Goal: Task Accomplishment & Management: Use online tool/utility

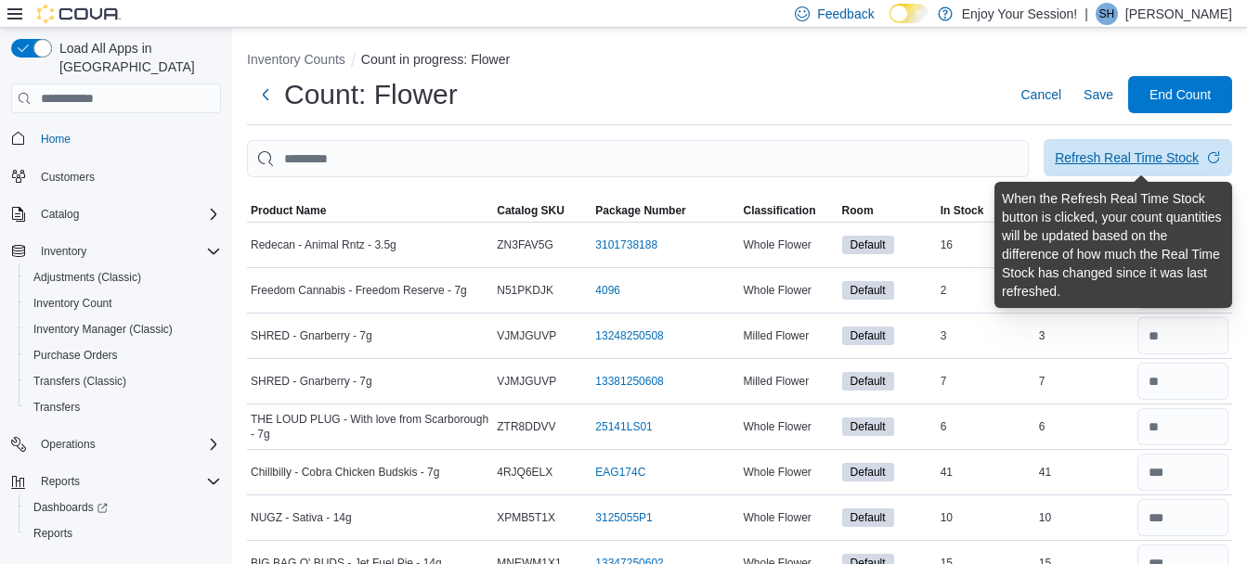
click at [1104, 164] on div "Refresh Real Time Stock" at bounding box center [1127, 158] width 144 height 19
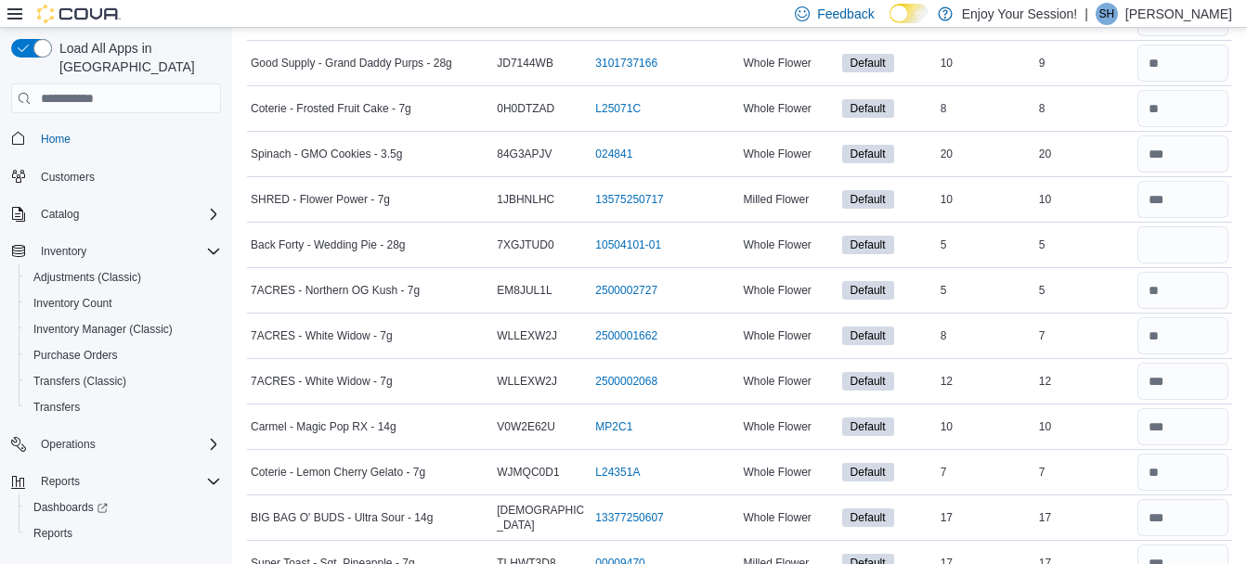
scroll to position [1185, 0]
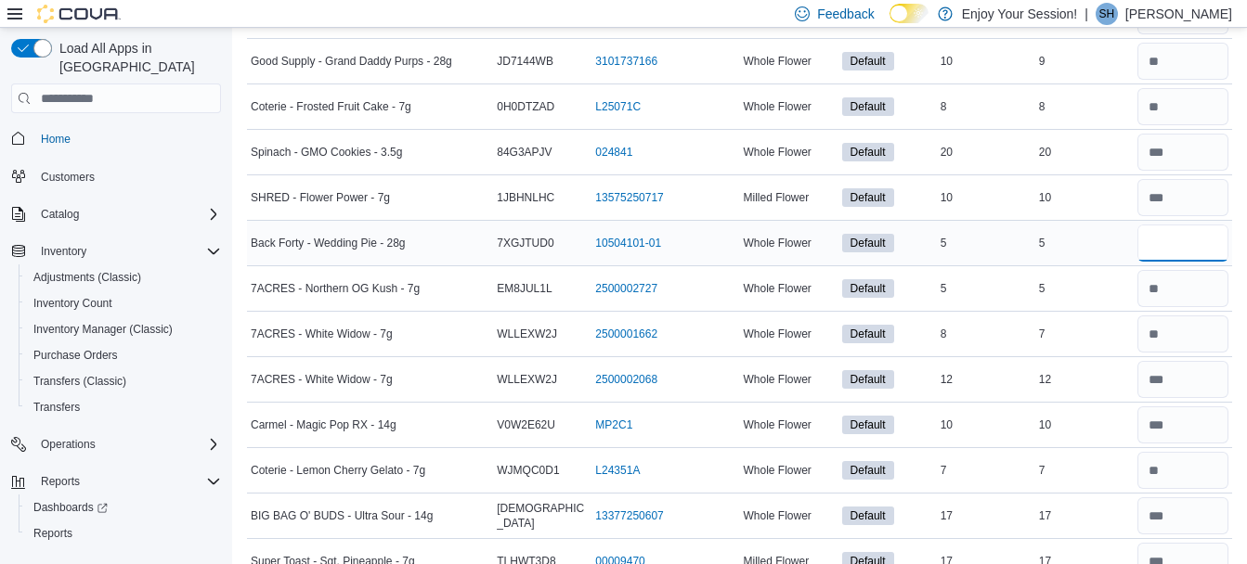
click at [1163, 257] on input "number" at bounding box center [1182, 243] width 91 height 37
type input "*"
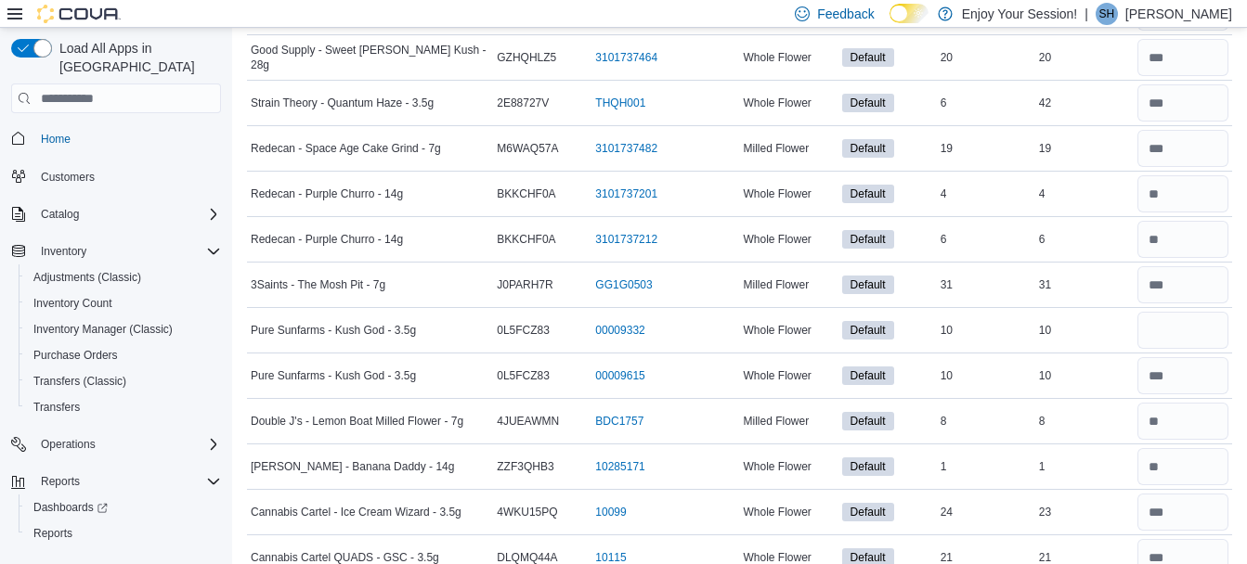
scroll to position [2008, 0]
click at [1180, 330] on input "number" at bounding box center [1182, 329] width 91 height 37
type input "*"
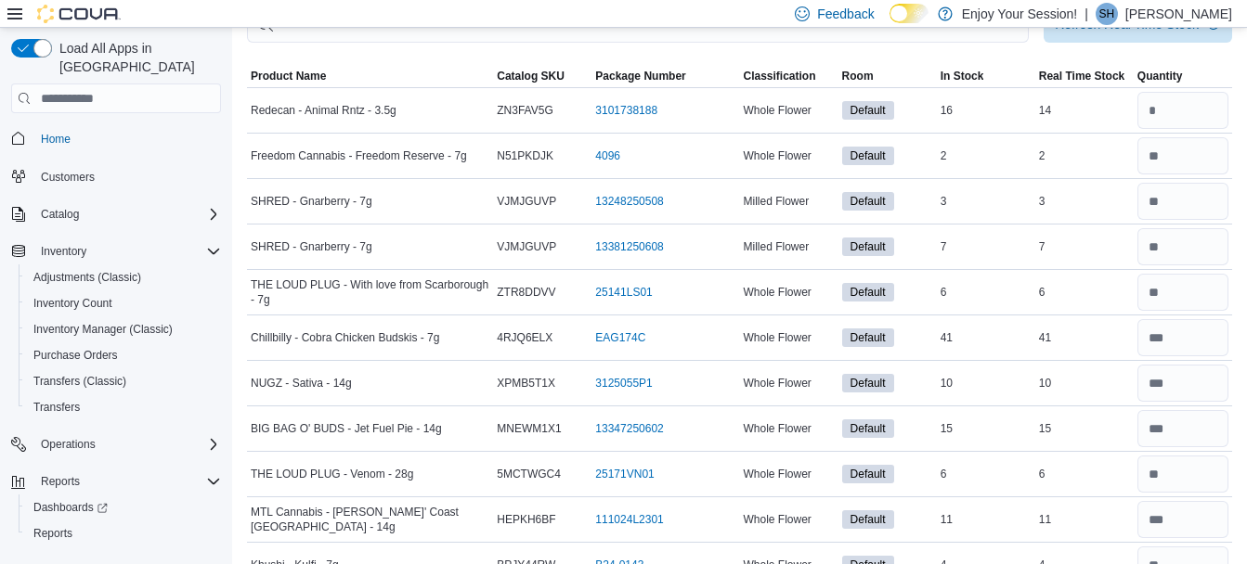
scroll to position [133, 0]
click at [1173, 105] on input "number" at bounding box center [1182, 112] width 91 height 37
type input "**"
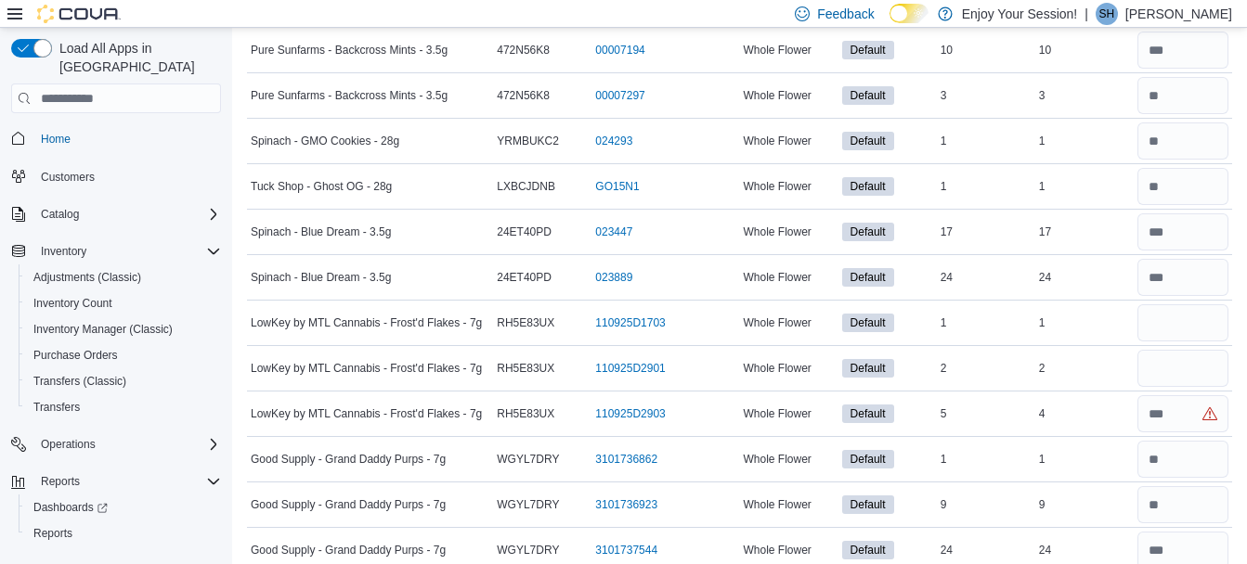
scroll to position [3335, 0]
click at [1165, 328] on input "number" at bounding box center [1182, 322] width 91 height 37
type input "*"
click at [1199, 421] on input "number" at bounding box center [1182, 413] width 91 height 37
type input "*"
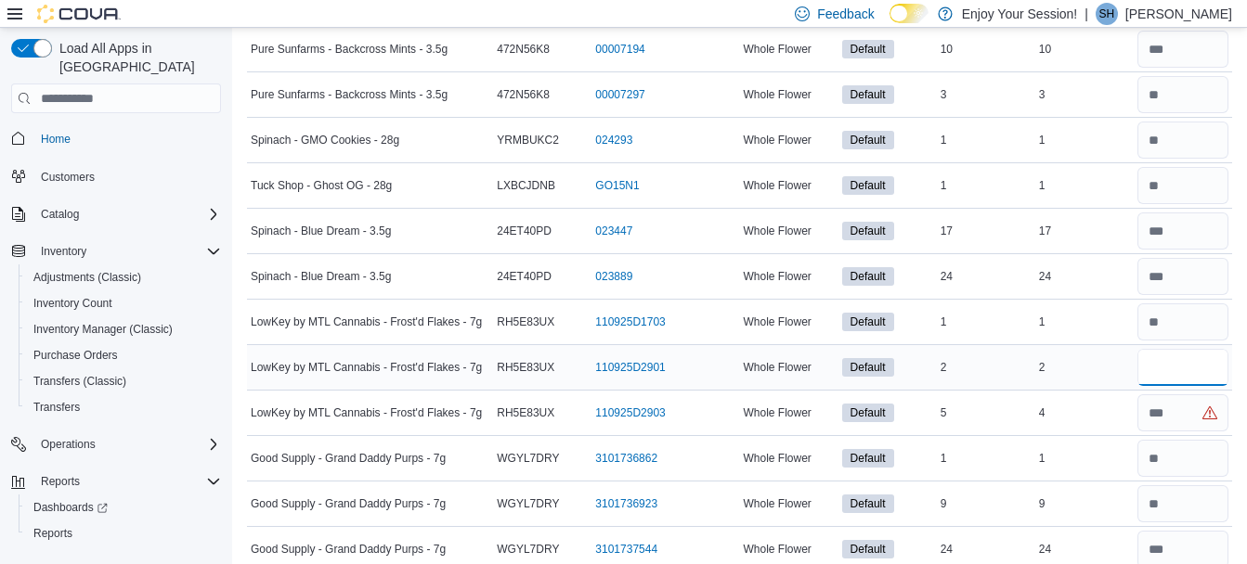
click at [1179, 371] on input "number" at bounding box center [1182, 367] width 91 height 37
type input "*"
click at [1184, 316] on input "number" at bounding box center [1182, 322] width 91 height 37
type input "*"
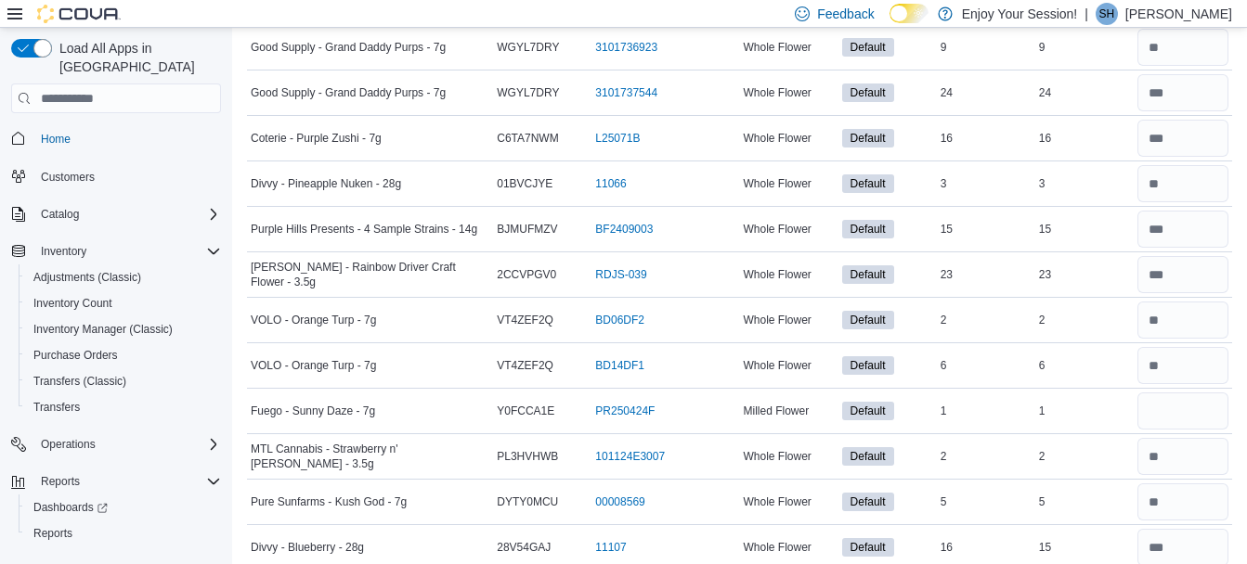
scroll to position [3792, 0]
click at [1174, 414] on input "number" at bounding box center [1182, 410] width 91 height 37
type input "*"
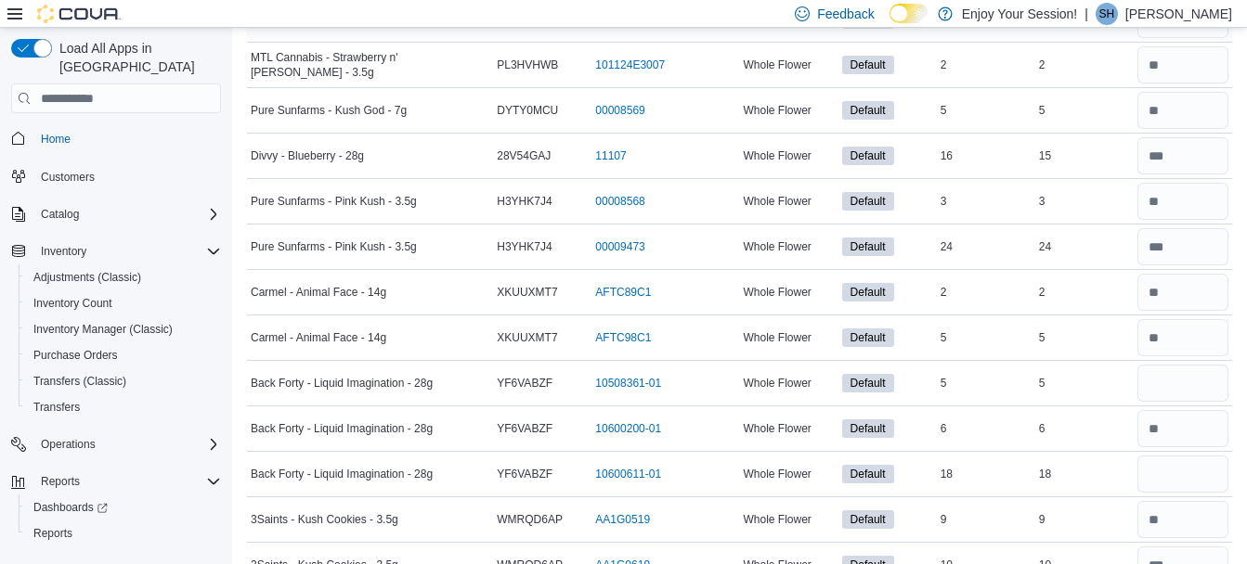
scroll to position [4184, 0]
click at [1176, 388] on input "number" at bounding box center [1182, 382] width 91 height 37
click at [1157, 472] on input "number" at bounding box center [1182, 473] width 91 height 37
type input "**"
click at [1198, 387] on input "number" at bounding box center [1182, 382] width 91 height 37
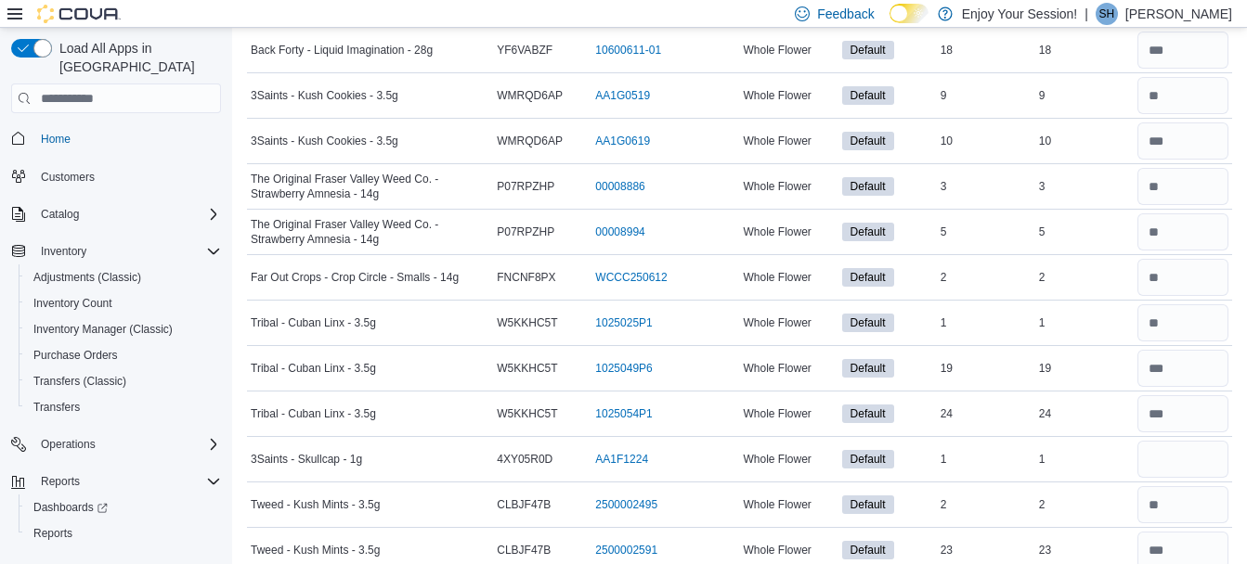
scroll to position [4608, 0]
type input "*"
click at [1215, 465] on input "number" at bounding box center [1182, 458] width 91 height 37
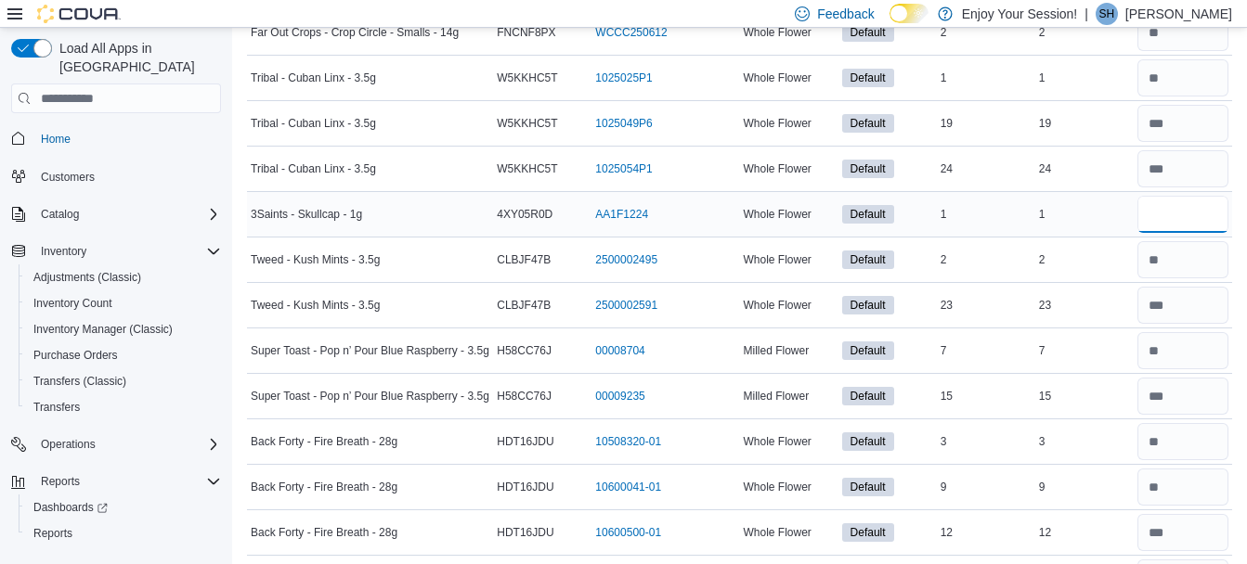
scroll to position [4915, 0]
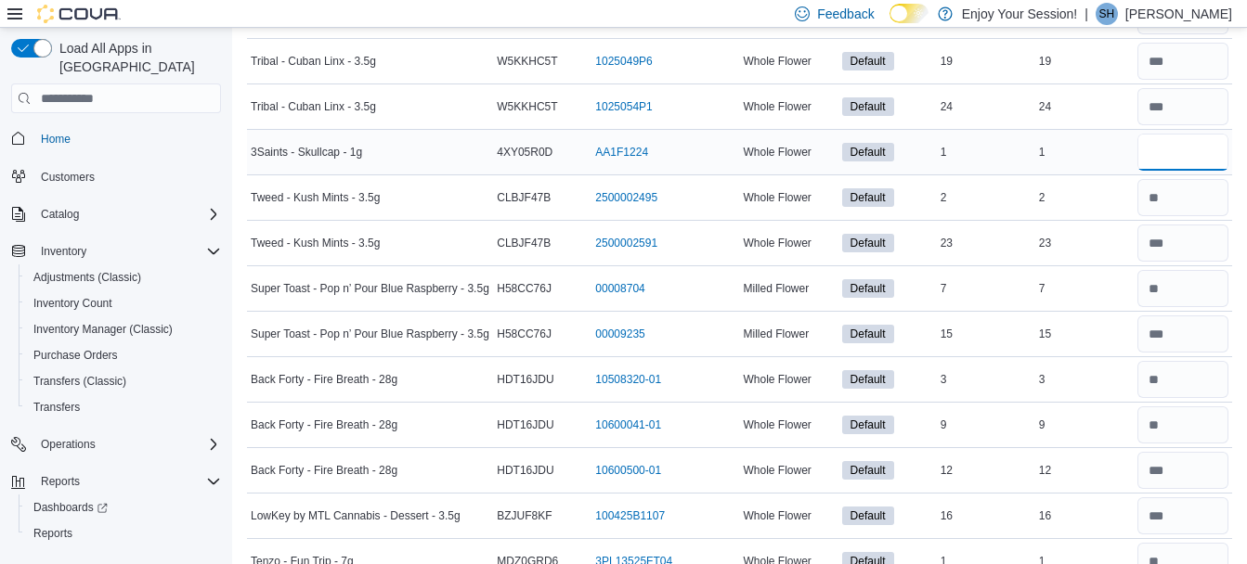
type input "*"
click at [1215, 465] on input "number" at bounding box center [1182, 470] width 91 height 37
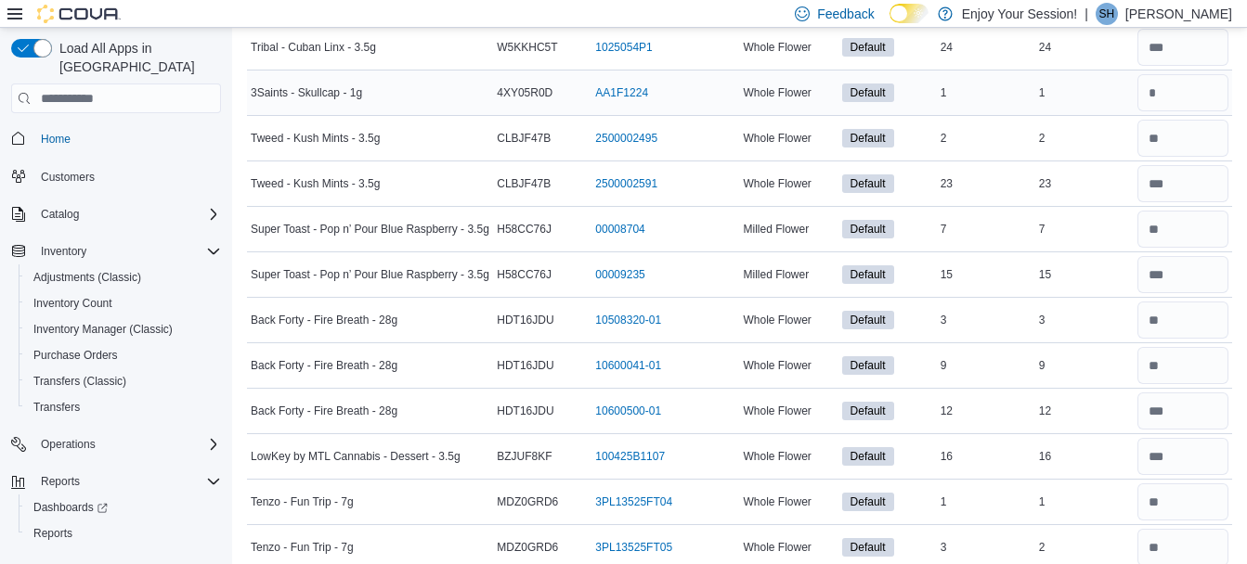
scroll to position [4973, 0]
click at [1220, 409] on input "number" at bounding box center [1182, 412] width 91 height 37
type input "**"
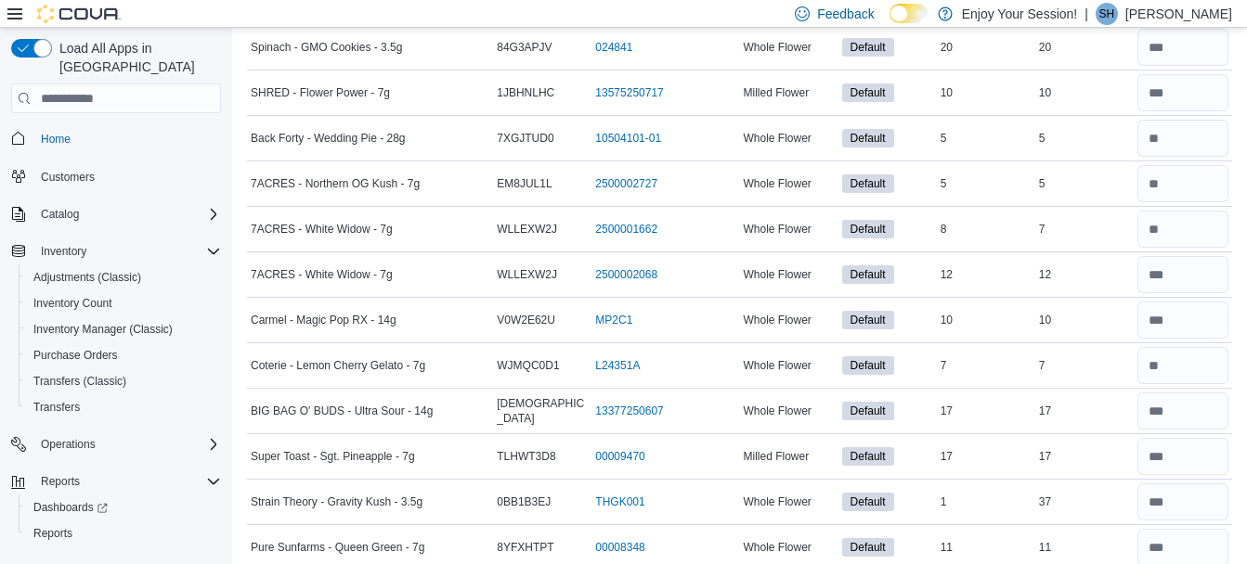
scroll to position [0, 0]
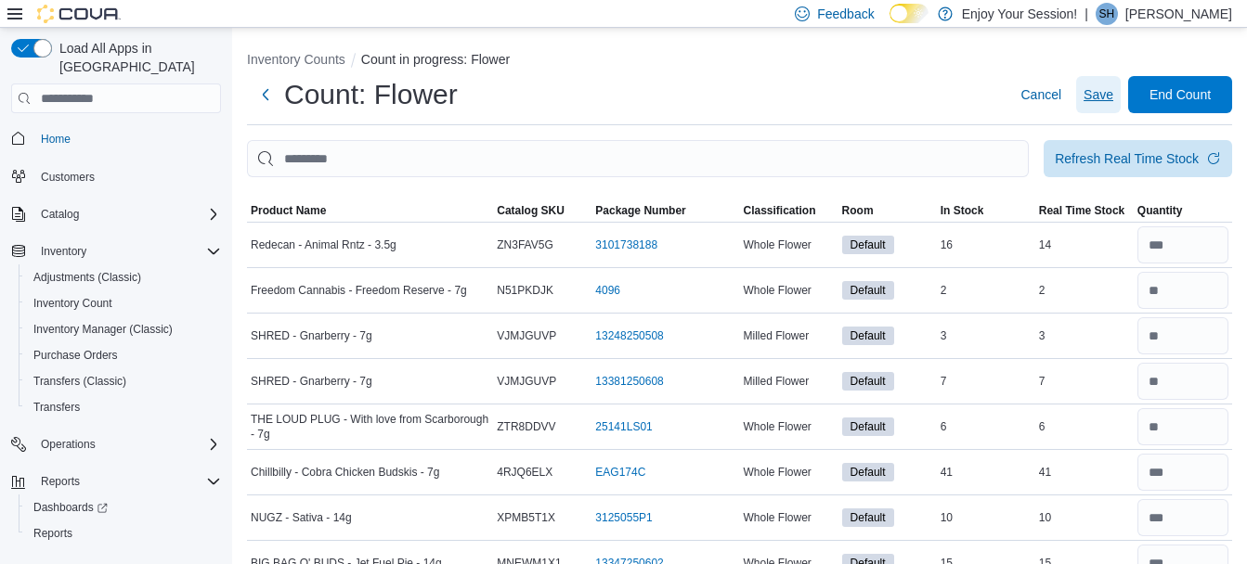
click at [1113, 110] on span "Save" at bounding box center [1098, 94] width 30 height 37
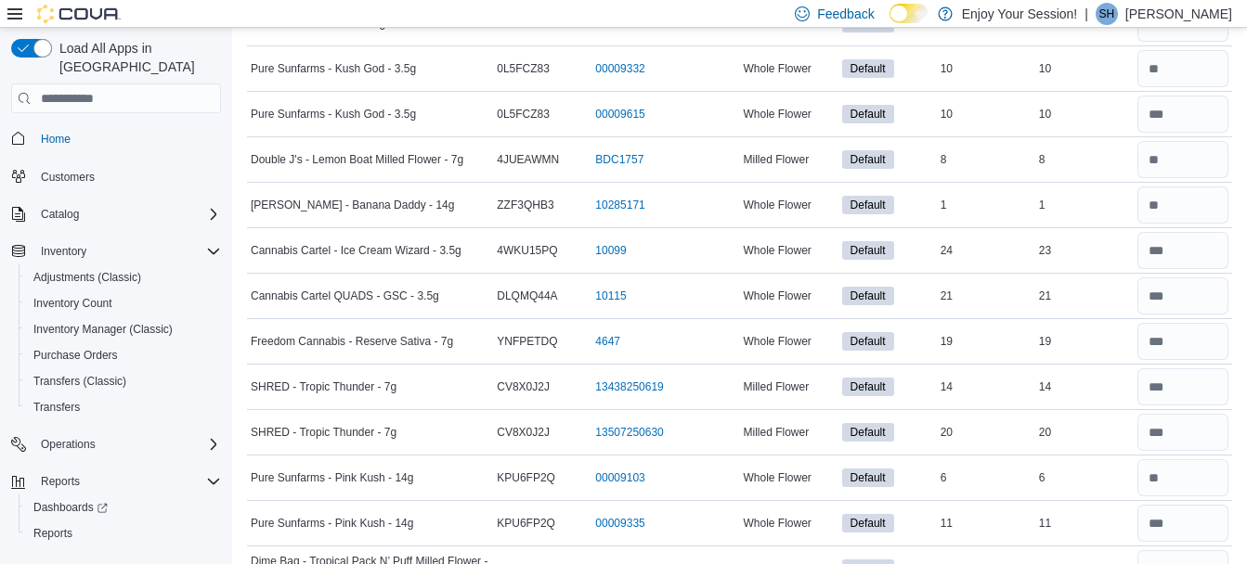
scroll to position [5013, 0]
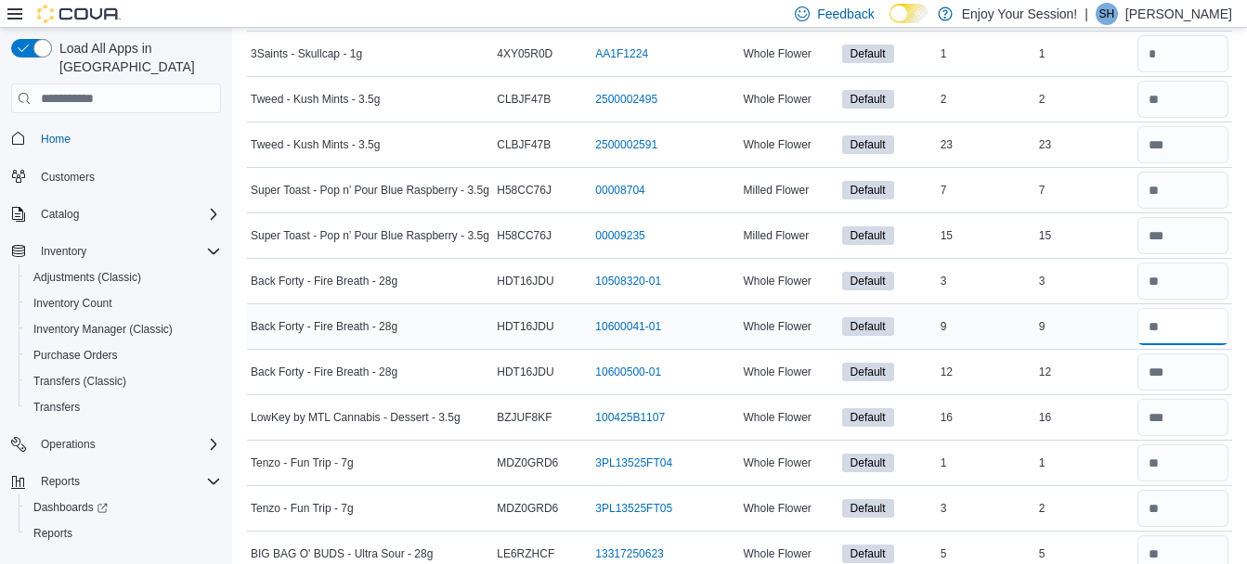
click at [1186, 321] on input "number" at bounding box center [1182, 326] width 91 height 37
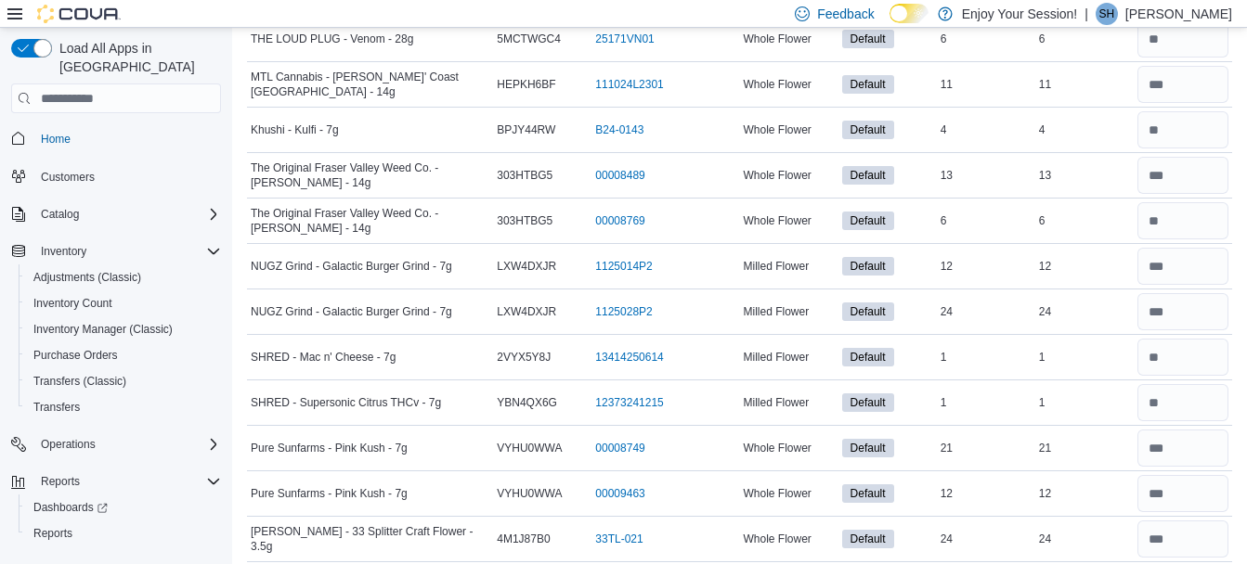
scroll to position [0, 0]
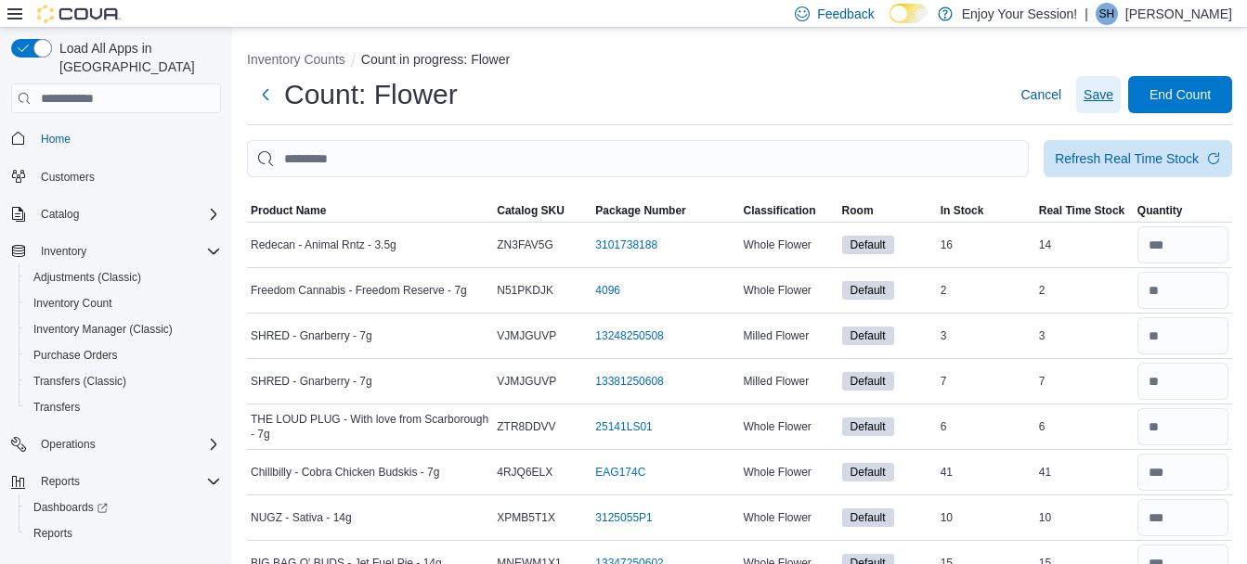
click at [1110, 87] on span "Save" at bounding box center [1098, 94] width 30 height 19
click at [1108, 145] on span "Refresh Real Time Stock" at bounding box center [1138, 157] width 166 height 37
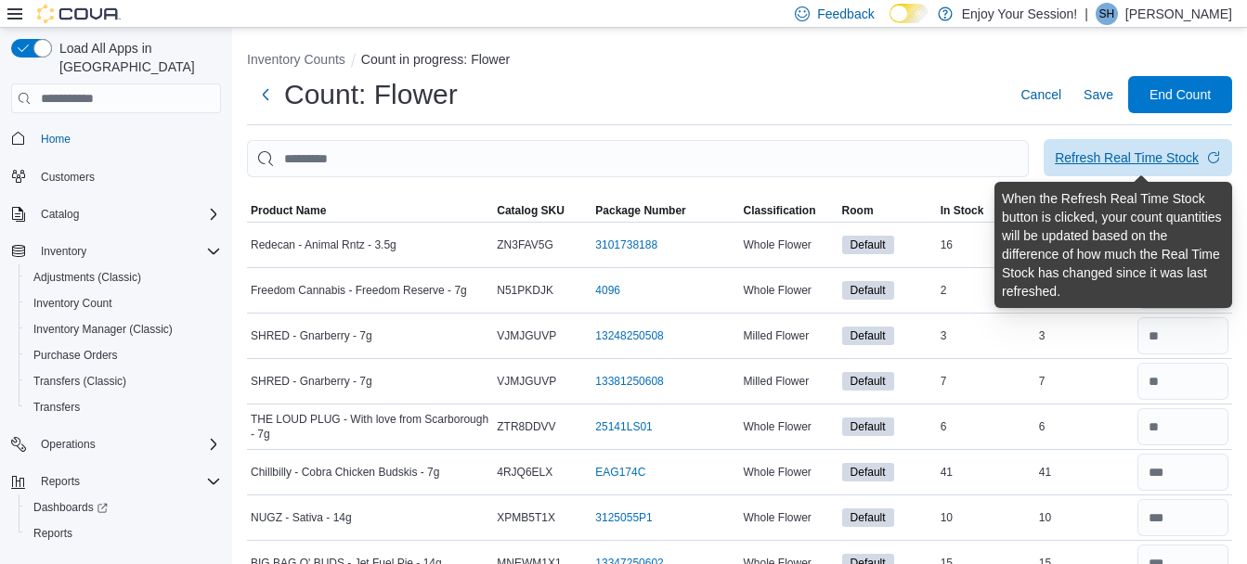
click at [1198, 152] on div "Refresh Real Time Stock" at bounding box center [1127, 158] width 144 height 19
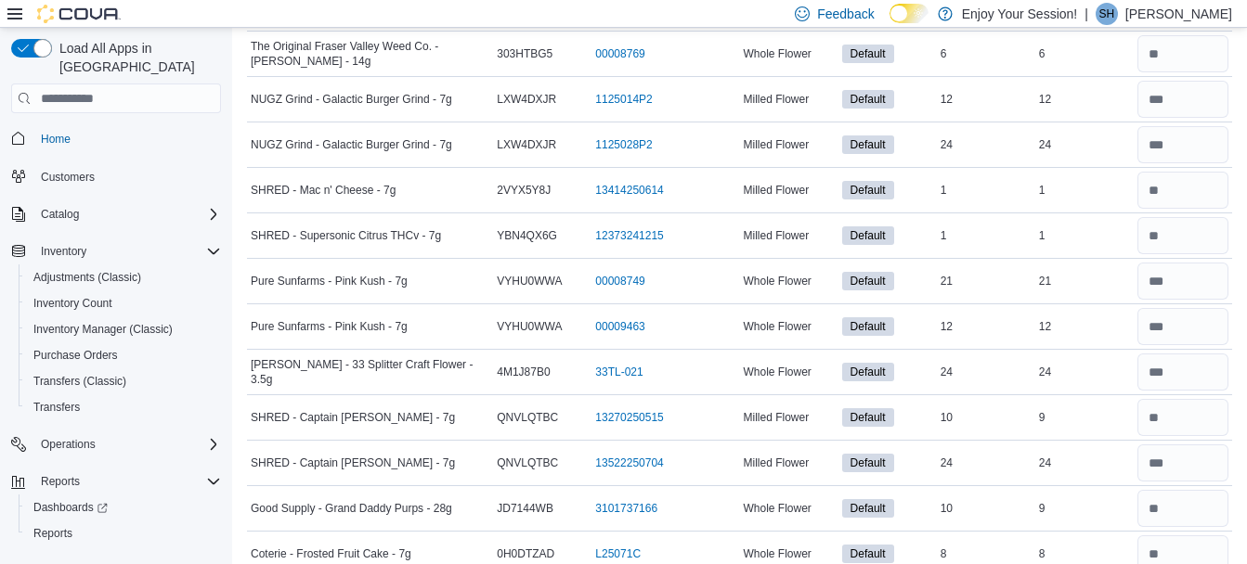
scroll to position [7288, 0]
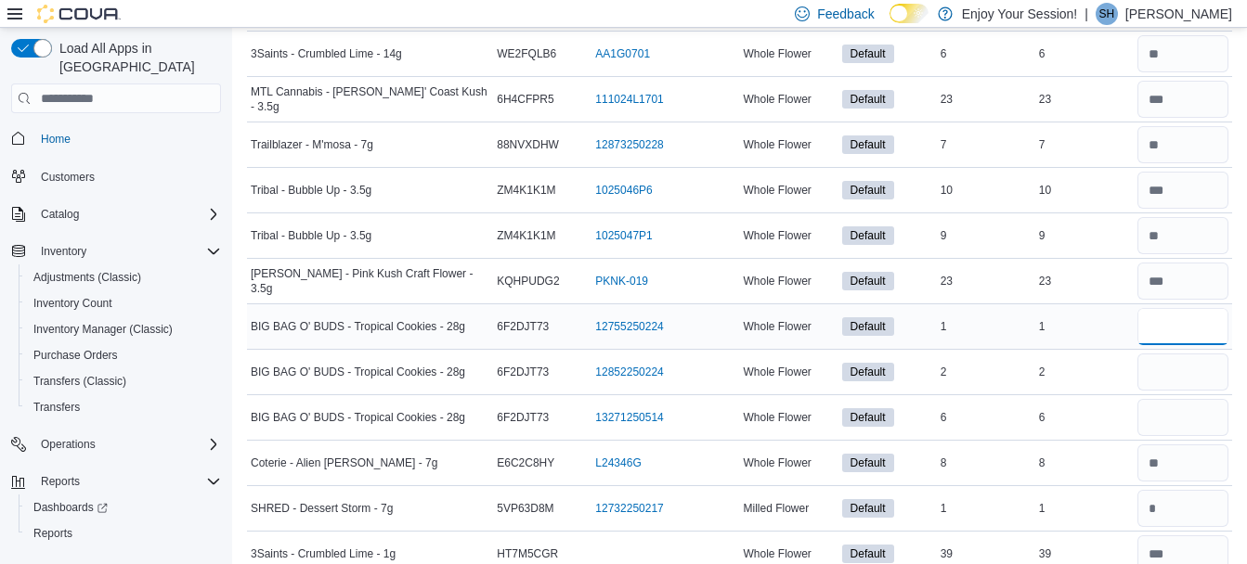
click at [1188, 330] on input "number" at bounding box center [1182, 326] width 91 height 37
type input "*"
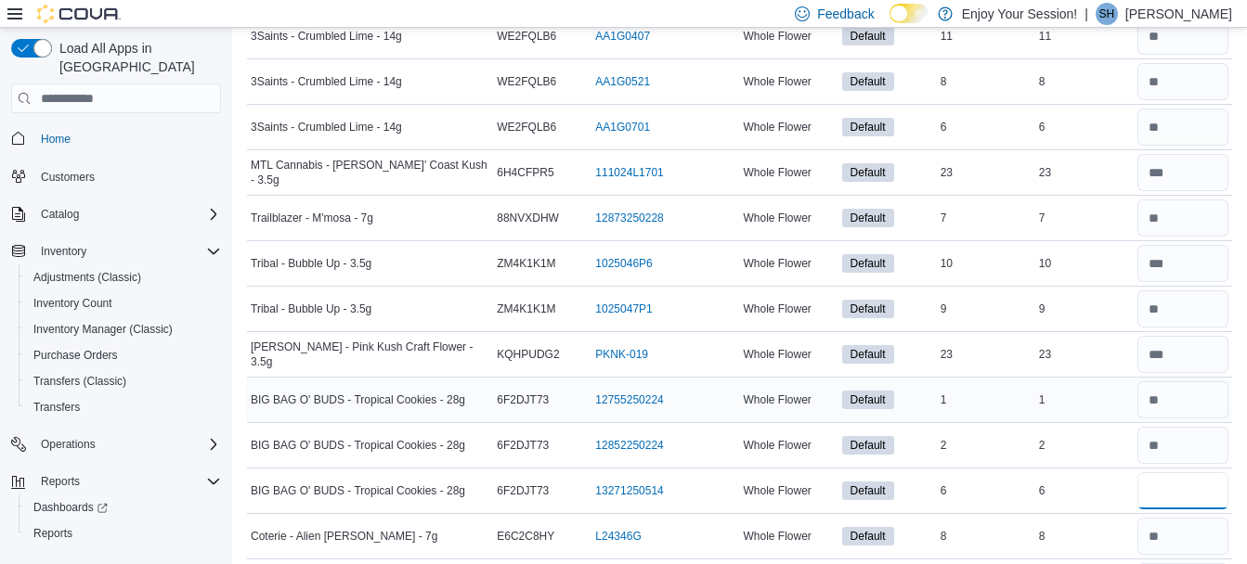
scroll to position [7214, 0]
type input "*"
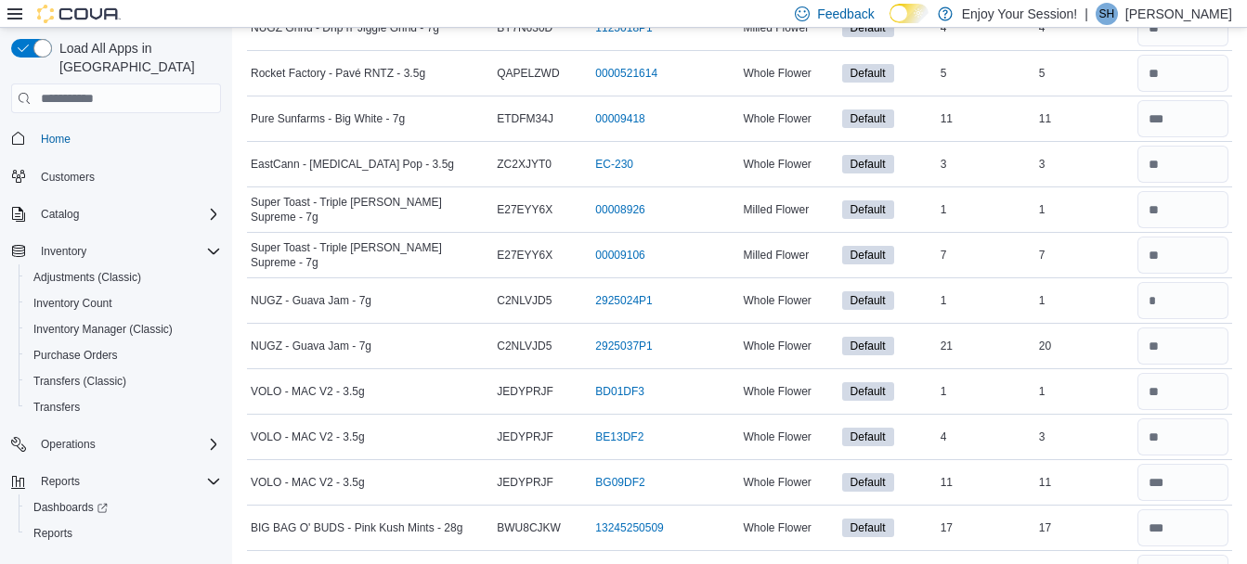
scroll to position [6132, 0]
click at [1189, 302] on input "number" at bounding box center [1182, 299] width 91 height 37
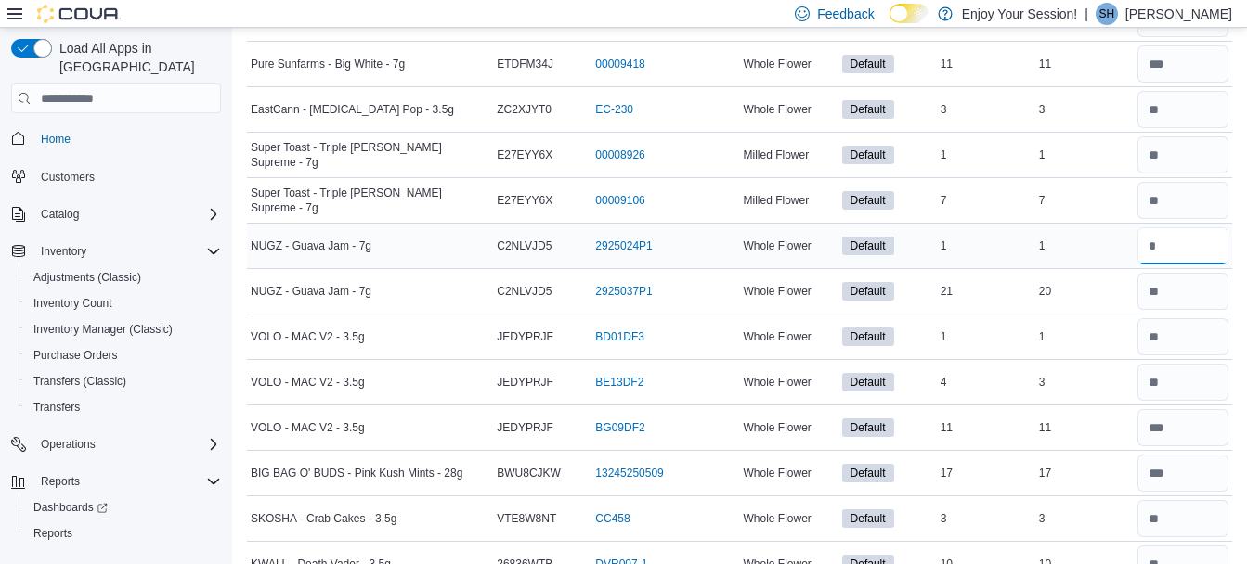
scroll to position [6188, 0]
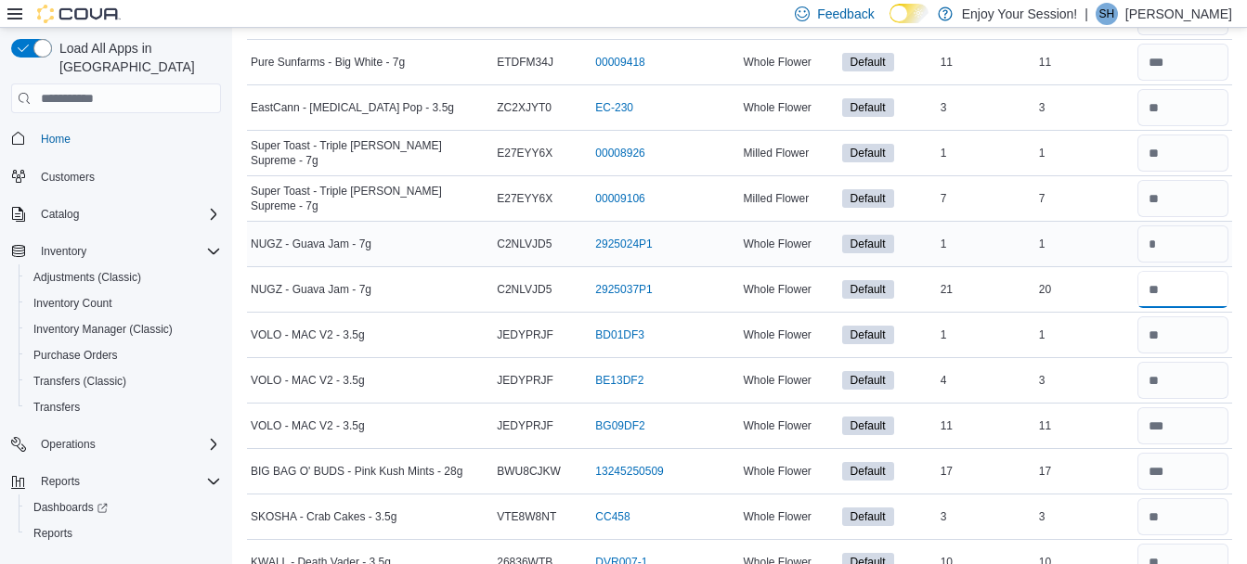
click at [1189, 302] on input "number" at bounding box center [1182, 289] width 91 height 37
type input "*"
type input "**"
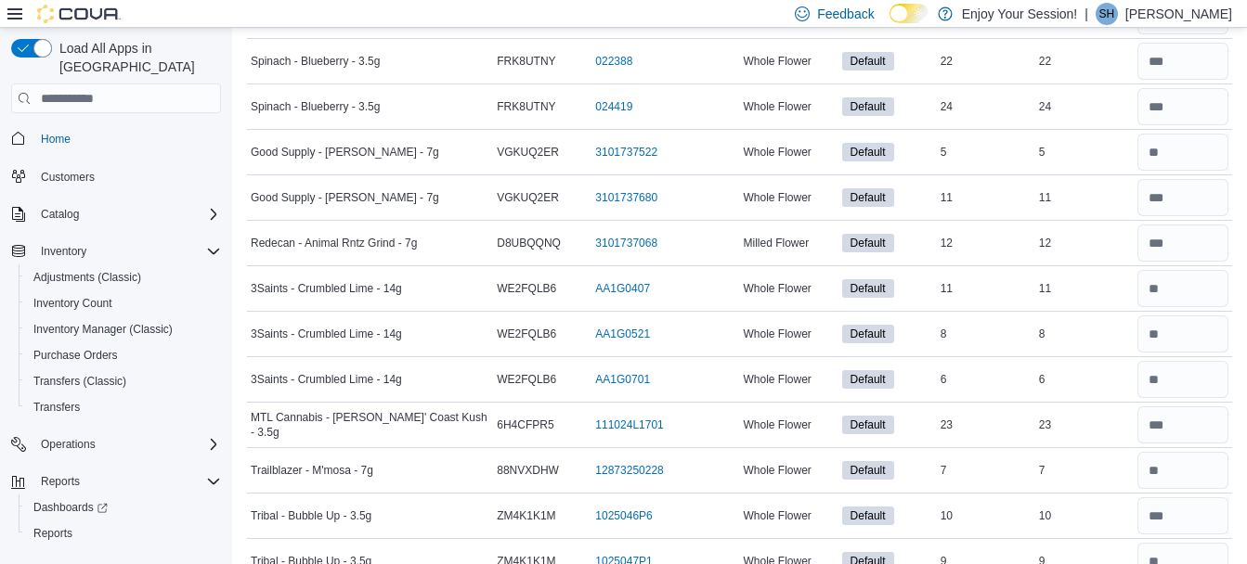
scroll to position [6963, 0]
click at [1207, 287] on input "number" at bounding box center [1182, 287] width 91 height 37
type input "**"
click at [1199, 335] on input "number" at bounding box center [1182, 333] width 91 height 37
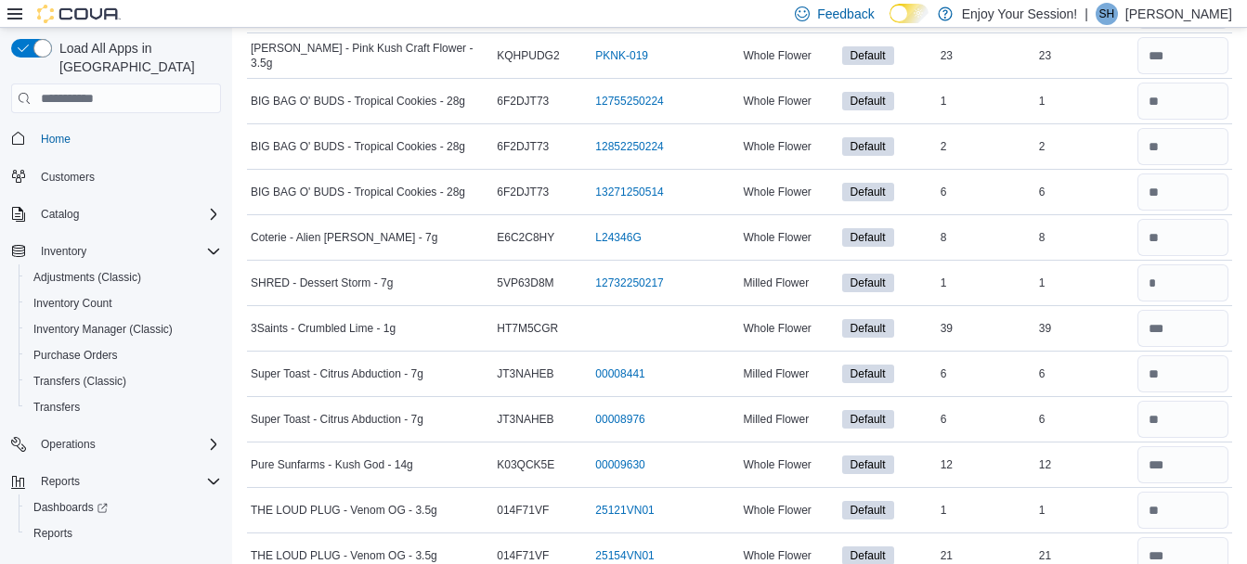
scroll to position [7514, 0]
type input "*"
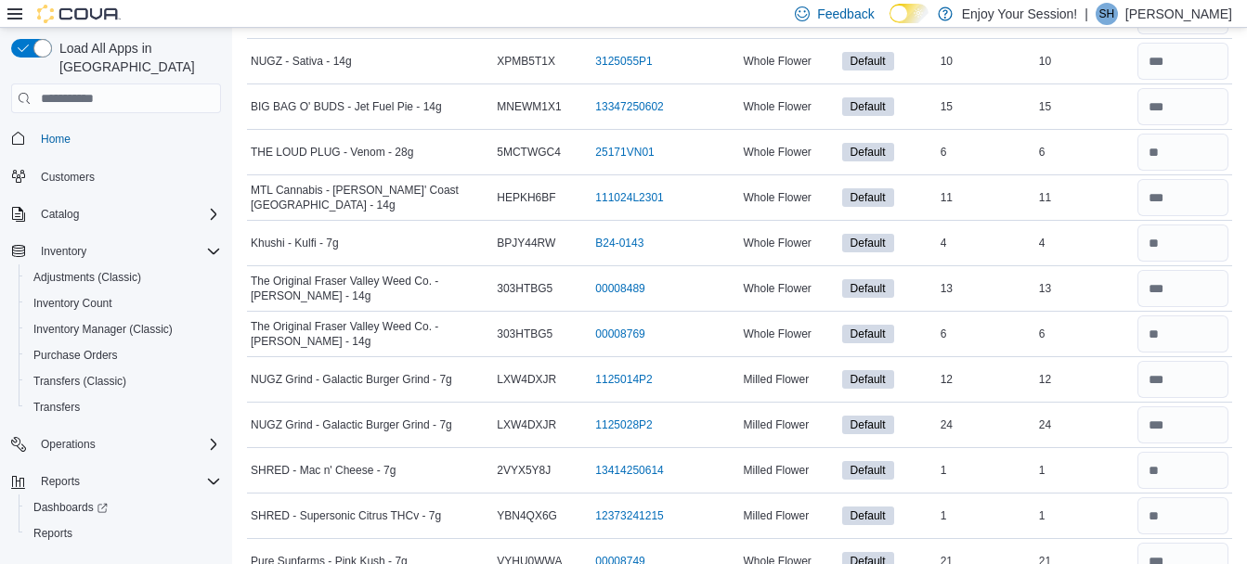
scroll to position [6469, 0]
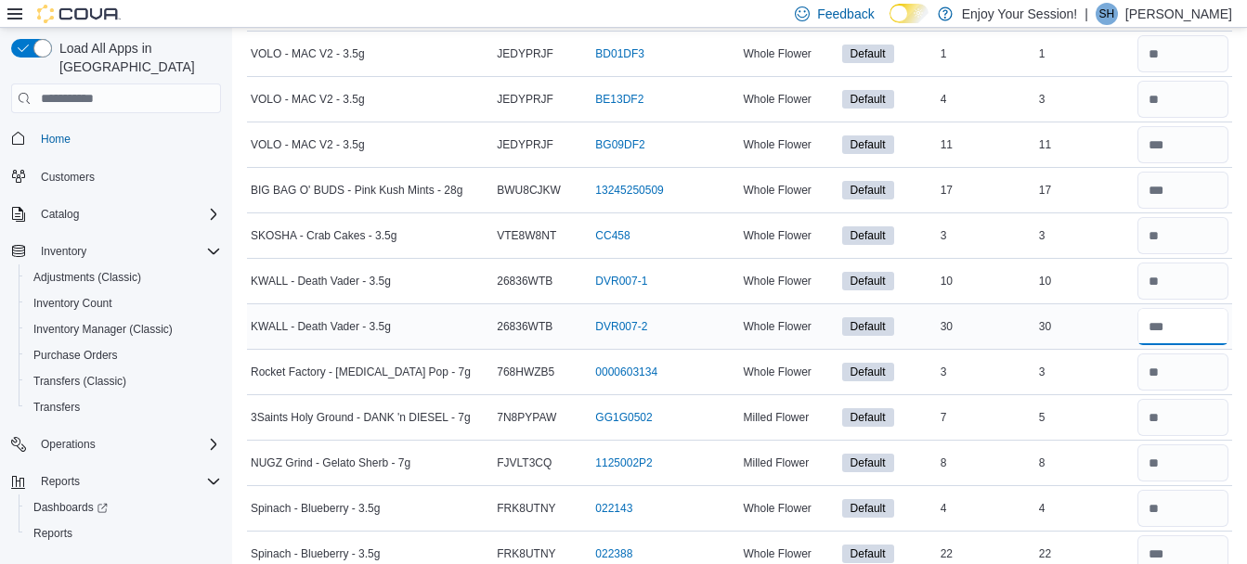
click at [1204, 328] on input "number" at bounding box center [1182, 326] width 91 height 37
type input "**"
click at [1182, 281] on input "number" at bounding box center [1182, 281] width 91 height 37
type input "**"
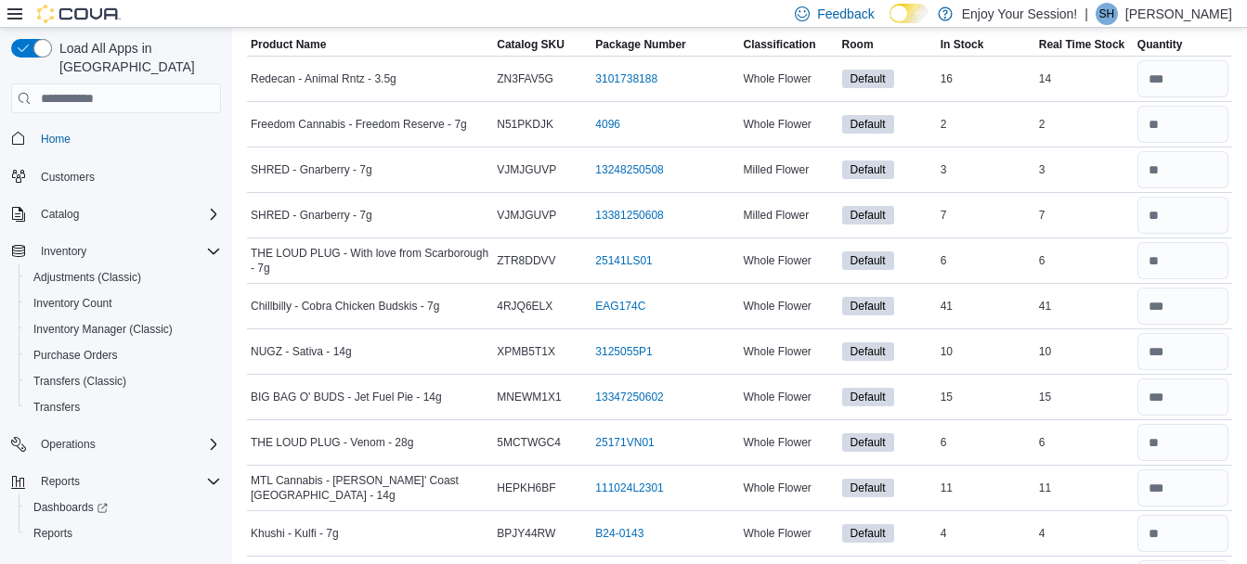
scroll to position [0, 0]
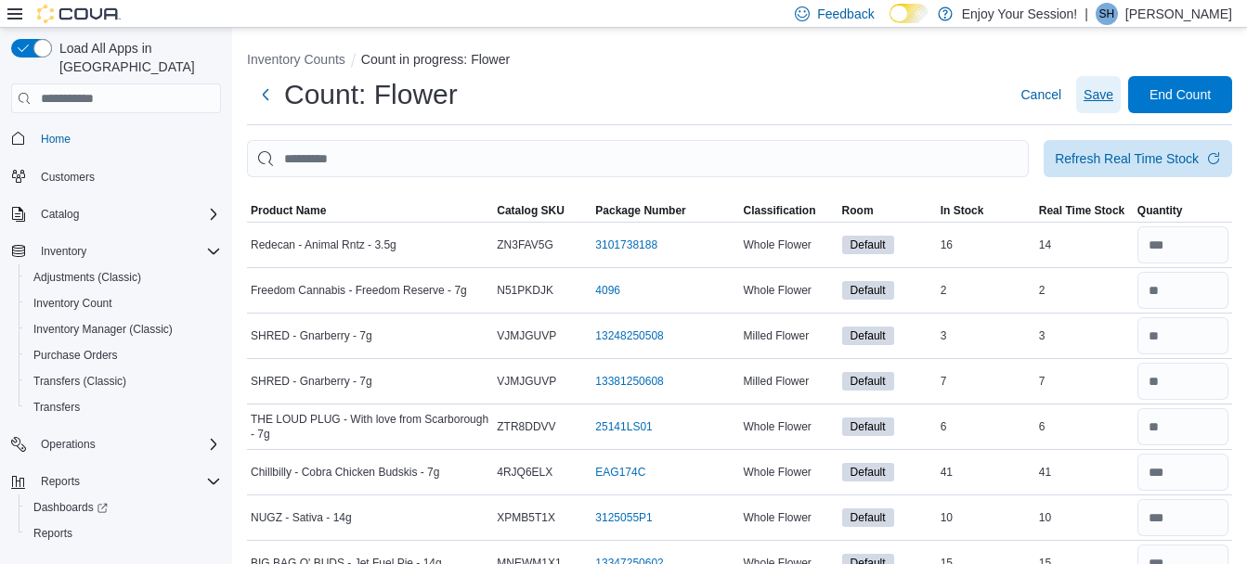
click at [1105, 93] on span "Save" at bounding box center [1098, 94] width 30 height 19
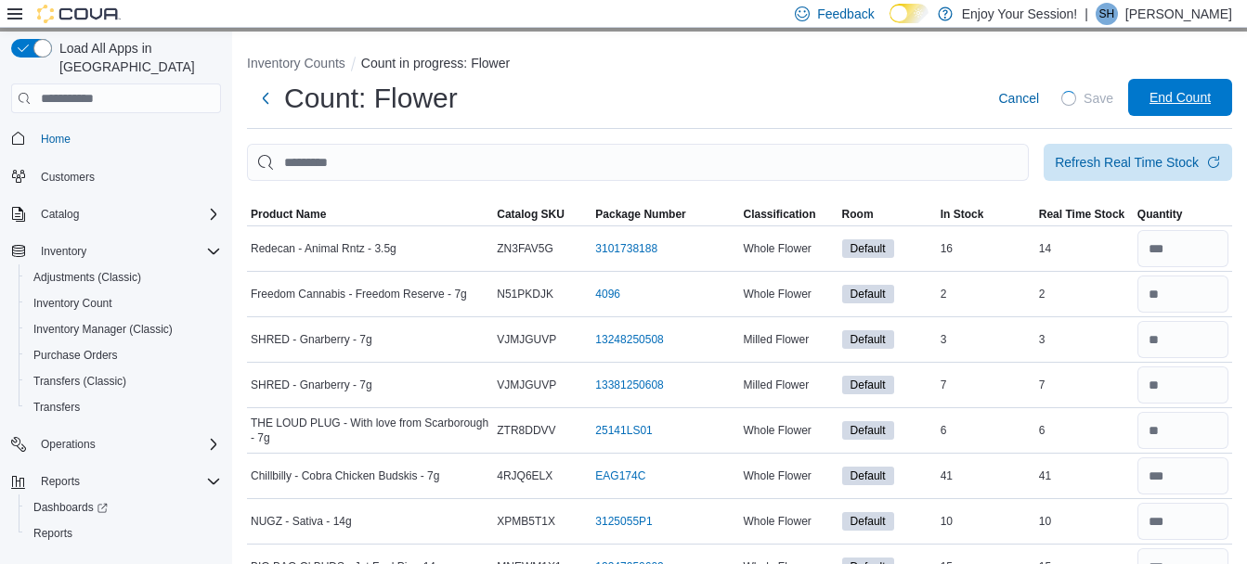
click at [1183, 97] on span "End Count" at bounding box center [1179, 97] width 61 height 19
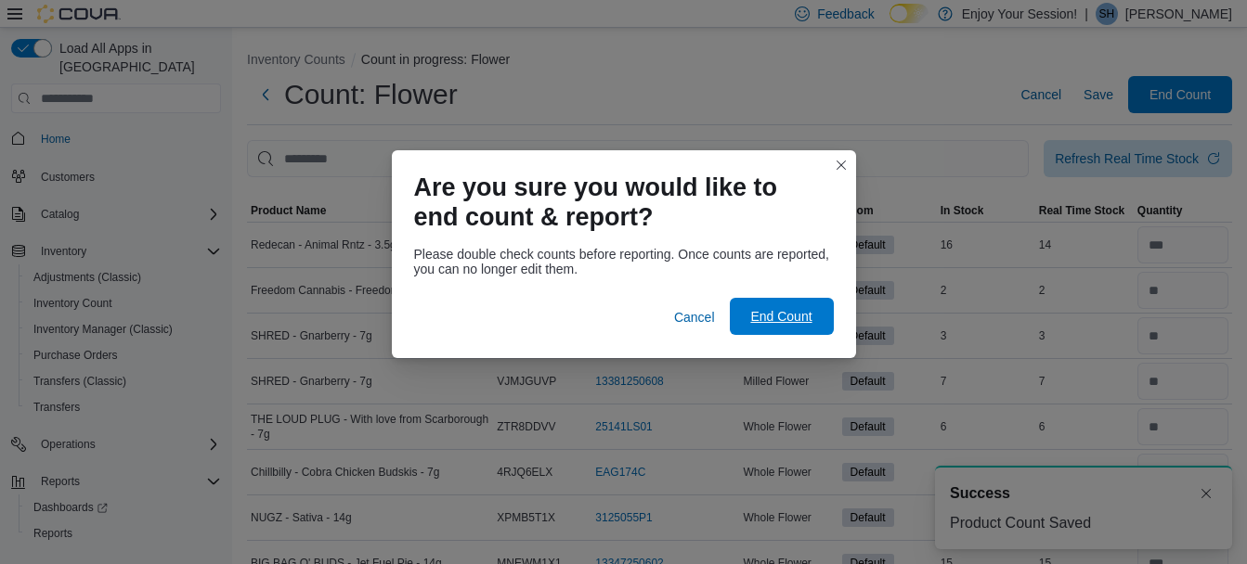
click at [798, 324] on span "End Count" at bounding box center [780, 316] width 61 height 19
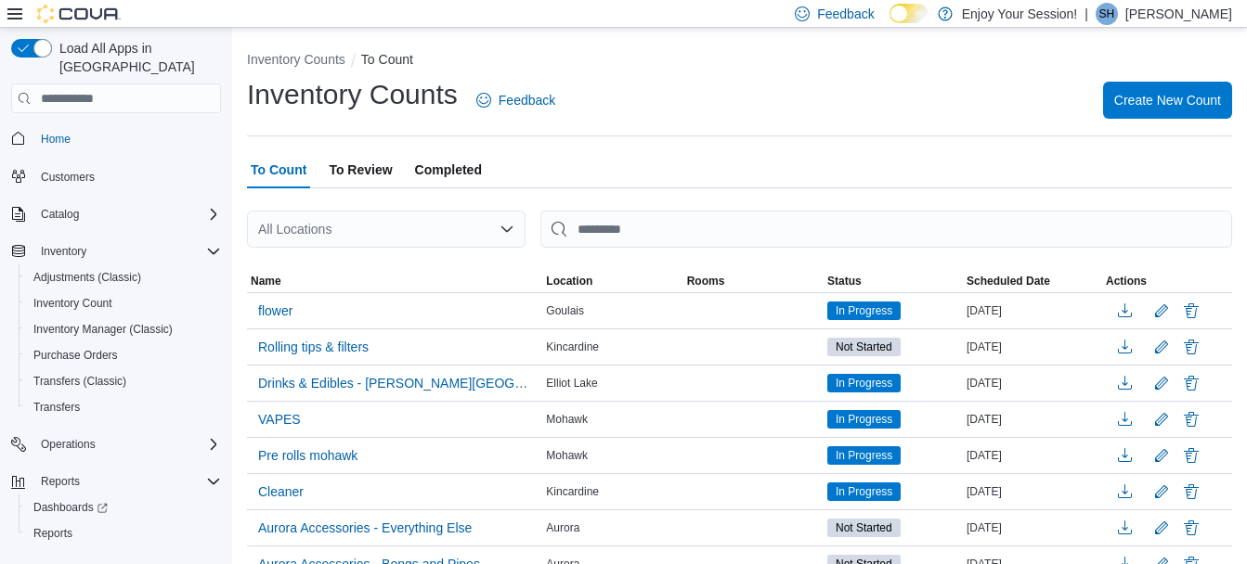
click at [903, 116] on div "Inventory Counts Feedback Create New Count" at bounding box center [739, 100] width 985 height 48
